Goal: Task Accomplishment & Management: Manage account settings

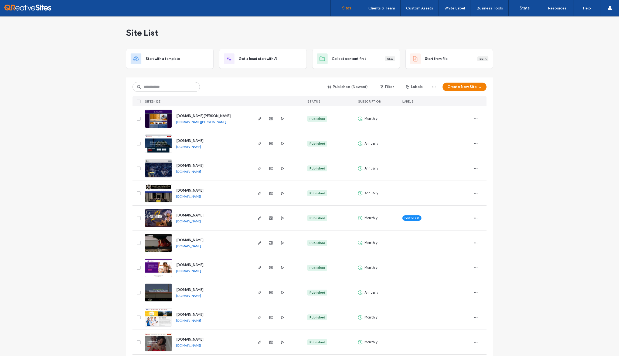
click at [220, 264] on div "www.tflcs.com www.tflcs.com" at bounding box center [212, 267] width 80 height 25
click at [257, 266] on icon "button" at bounding box center [259, 268] width 4 height 4
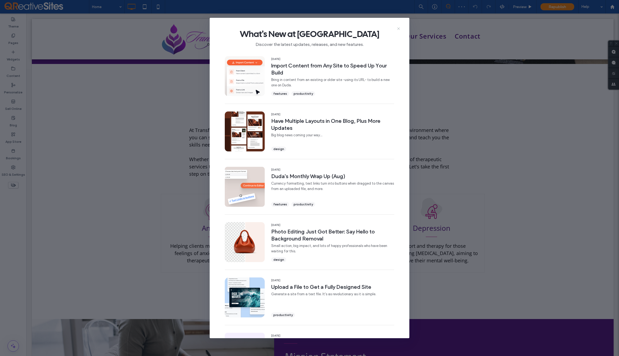
click at [398, 29] on icon at bounding box center [398, 28] width 4 height 4
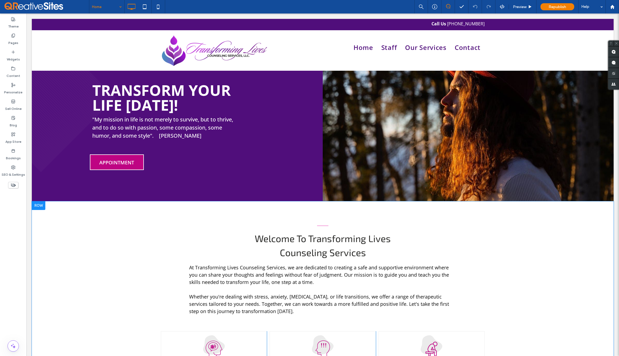
scroll to position [1, 0]
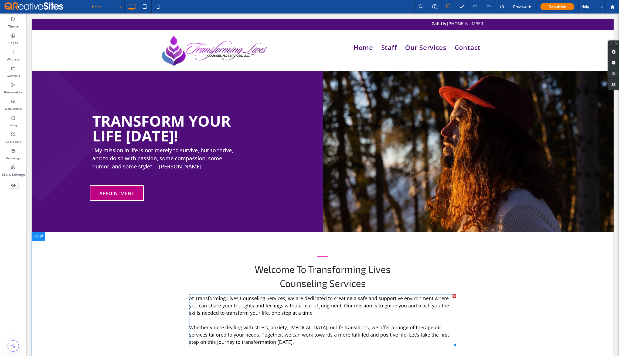
click at [314, 311] on p "At Transforming Lives Counseling Services, we are dedicated to creating a safe …" at bounding box center [322, 306] width 267 height 22
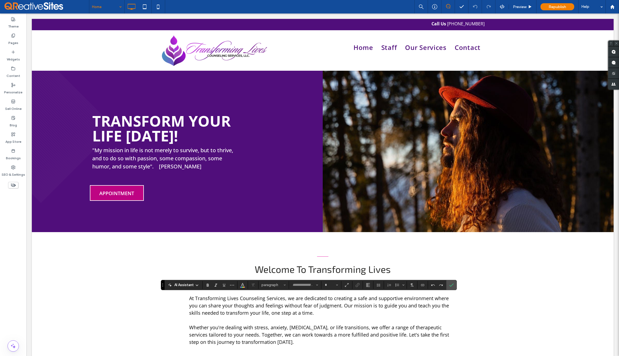
type input "*********"
type input "**"
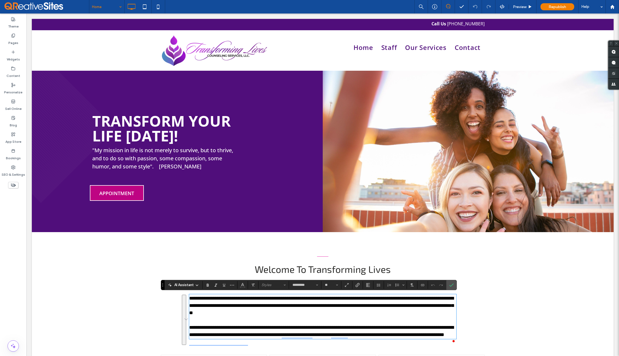
scroll to position [0, 0]
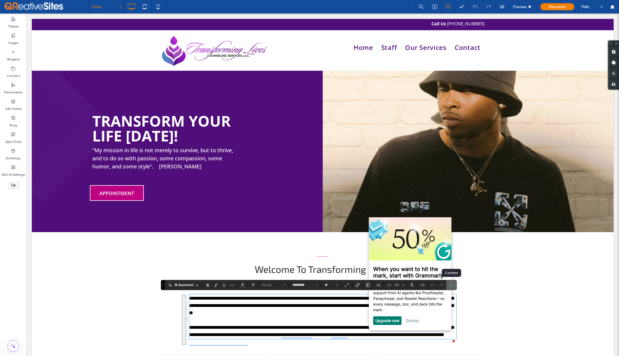
click at [451, 285] on icon "Confirm" at bounding box center [451, 285] width 4 height 4
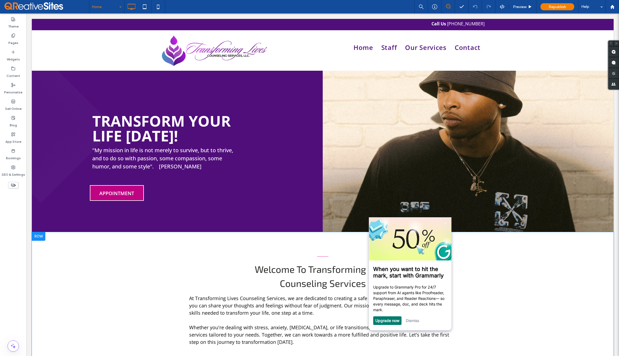
click at [498, 270] on div "Welcome To Transforming Lives Counseling Services At Transforming Lives Counsel…" at bounding box center [323, 359] width 582 height 255
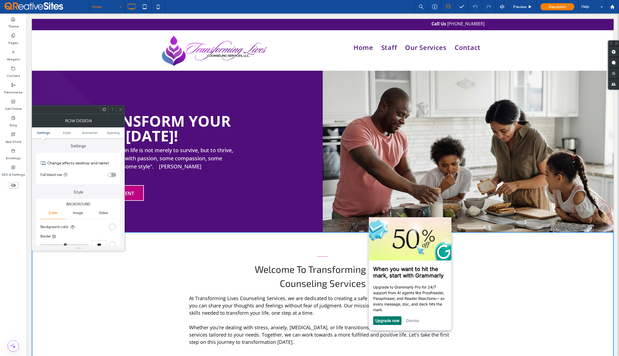
click at [414, 321] on link "Dismiss" at bounding box center [412, 320] width 13 height 5
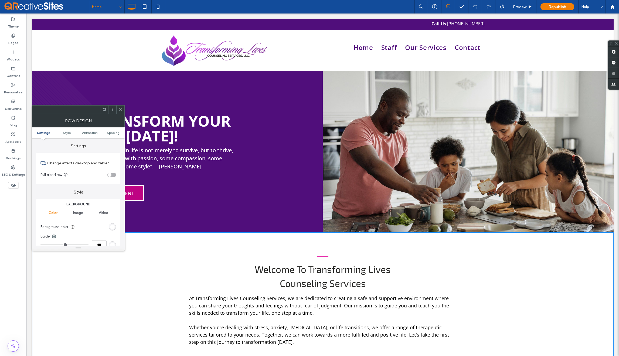
click at [121, 110] on icon at bounding box center [120, 109] width 4 height 4
